Goal: Task Accomplishment & Management: Use online tool/utility

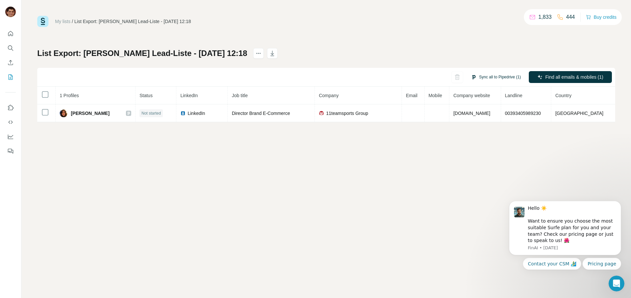
click at [491, 80] on button "Sync all to Pipedrive (1)" at bounding box center [496, 77] width 59 height 10
click at [503, 129] on button "Sync all to Pipedrive" at bounding box center [486, 126] width 73 height 13
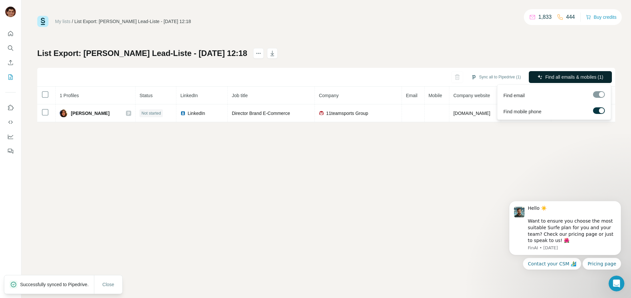
click at [553, 77] on span "Find all emails & mobiles (1)" at bounding box center [574, 77] width 58 height 7
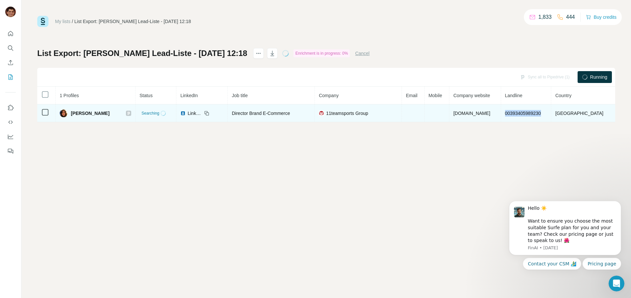
drag, startPoint x: 567, startPoint y: 112, endPoint x: 526, endPoint y: 115, distance: 41.0
click at [526, 115] on td "00393405989230" at bounding box center [526, 114] width 50 height 18
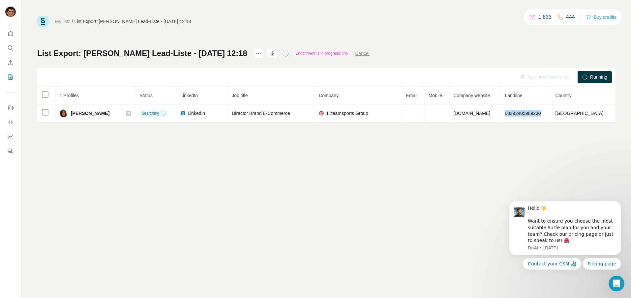
copy span "00393405989230"
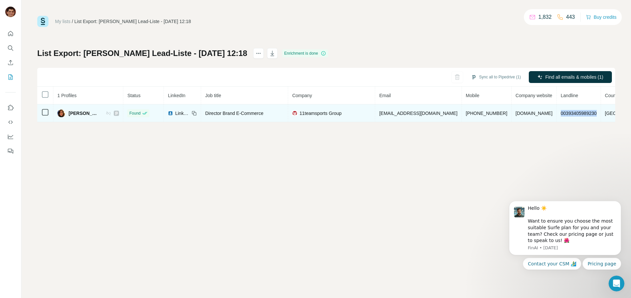
drag, startPoint x: 463, startPoint y: 114, endPoint x: 378, endPoint y: 122, distance: 85.5
click at [378, 122] on td "[EMAIL_ADDRESS][DOMAIN_NAME]" at bounding box center [418, 114] width 86 height 18
copy span "[EMAIL_ADDRESS][DOMAIN_NAME]"
drag, startPoint x: 508, startPoint y: 112, endPoint x: 470, endPoint y: 114, distance: 38.3
click at [470, 114] on td "[PHONE_NUMBER]" at bounding box center [487, 114] width 50 height 18
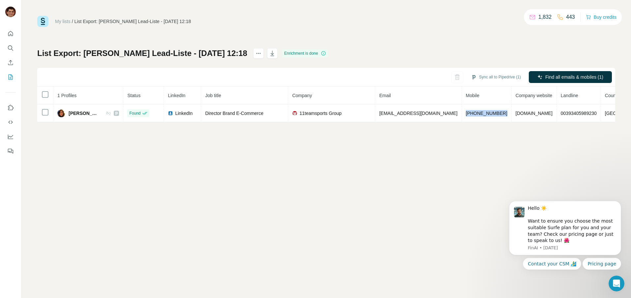
copy span "[PHONE_NUMBER]"
click at [257, 192] on div "My lists / List Export: [PERSON_NAME] Lead-Liste - [DATE] 12:18 1,832 443 Buy c…" at bounding box center [326, 149] width 610 height 298
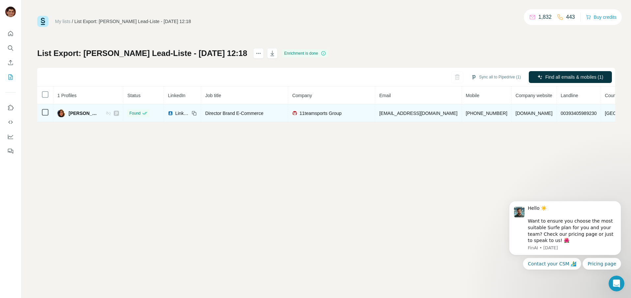
click at [110, 113] on icon at bounding box center [108, 113] width 5 height 5
